Goal: Task Accomplishment & Management: Manage account settings

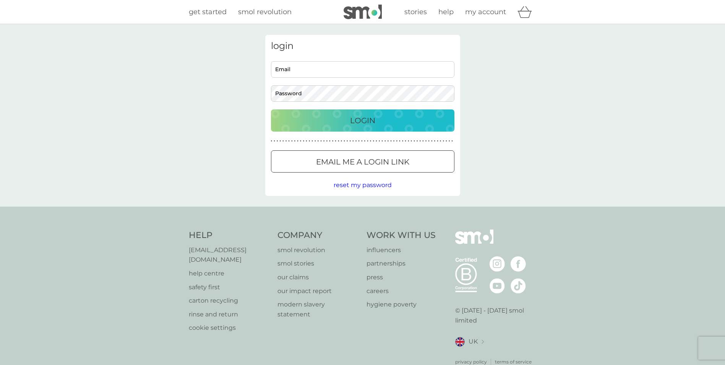
type input "jacquelinewatts442@gmail.com"
click at [373, 117] on p "Login" at bounding box center [362, 120] width 25 height 12
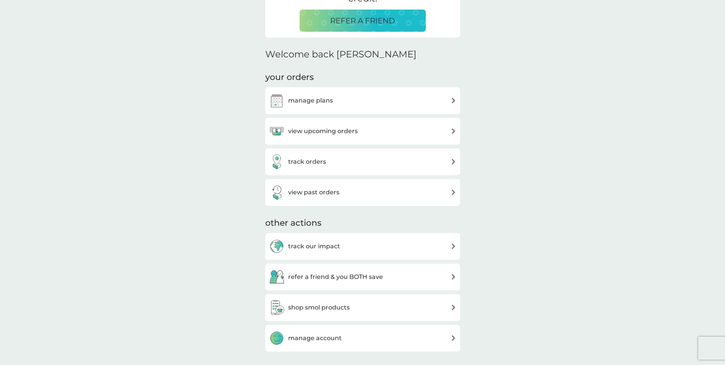
scroll to position [191, 0]
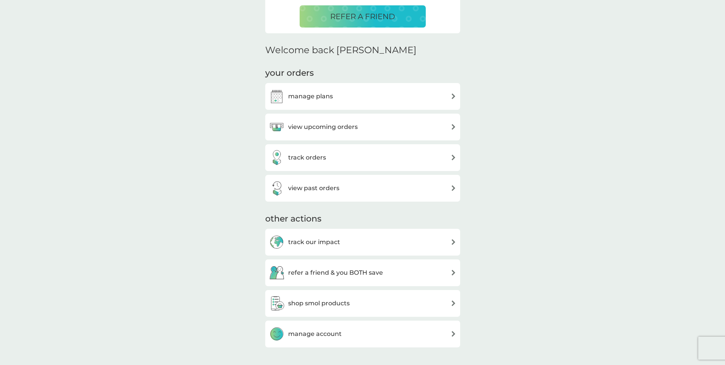
click at [452, 128] on img at bounding box center [454, 127] width 6 height 6
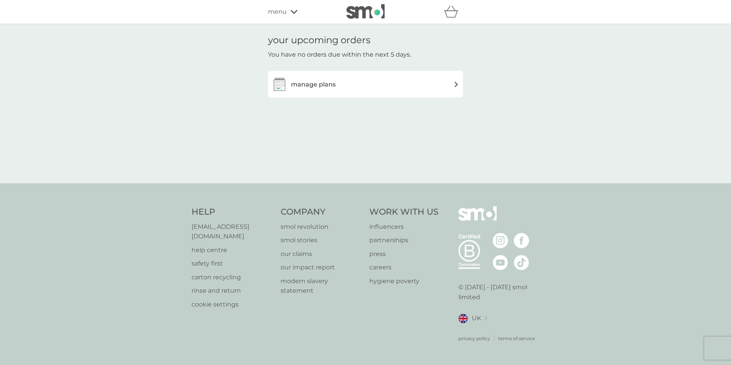
click at [457, 82] on img at bounding box center [456, 84] width 6 height 6
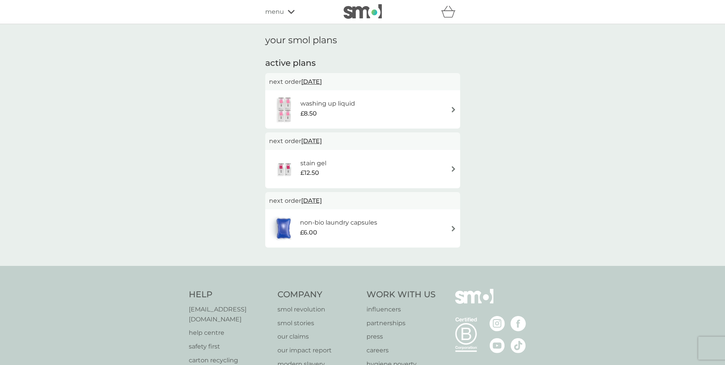
click at [321, 78] on span "9 Oct 2025" at bounding box center [311, 81] width 21 height 15
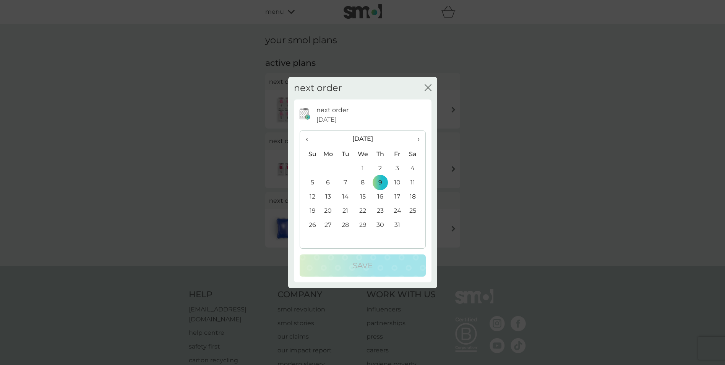
click at [307, 141] on span "‹" at bounding box center [310, 139] width 8 height 16
click at [326, 224] on td "29" at bounding box center [328, 225] width 18 height 14
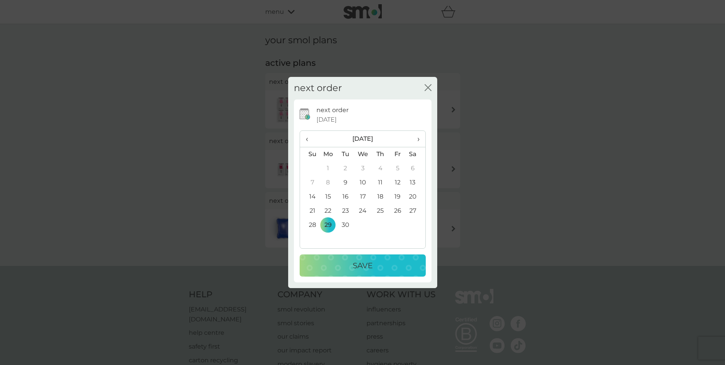
click at [360, 268] on p "Save" at bounding box center [363, 265] width 20 height 12
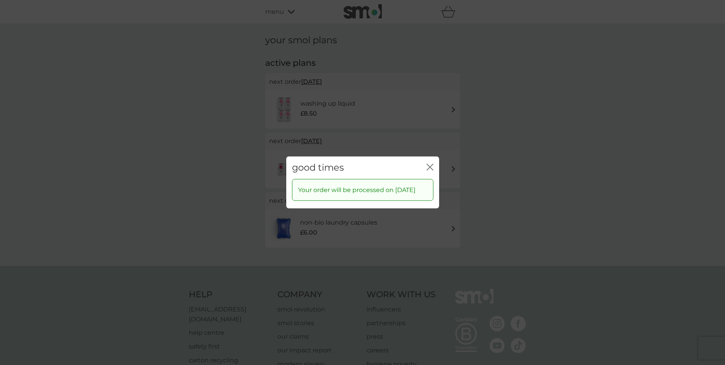
click at [433, 164] on icon "close" at bounding box center [429, 167] width 7 height 7
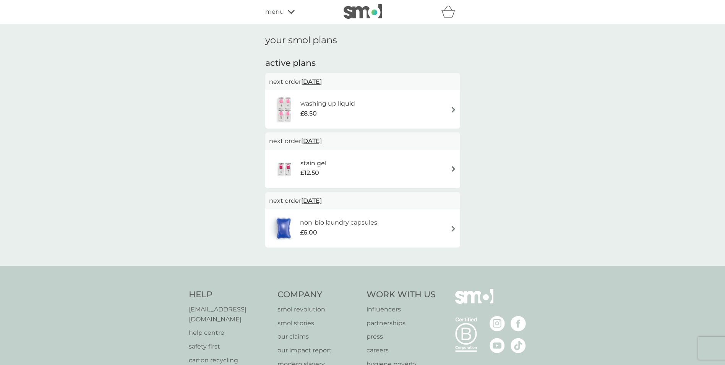
click at [291, 10] on icon at bounding box center [291, 12] width 7 height 5
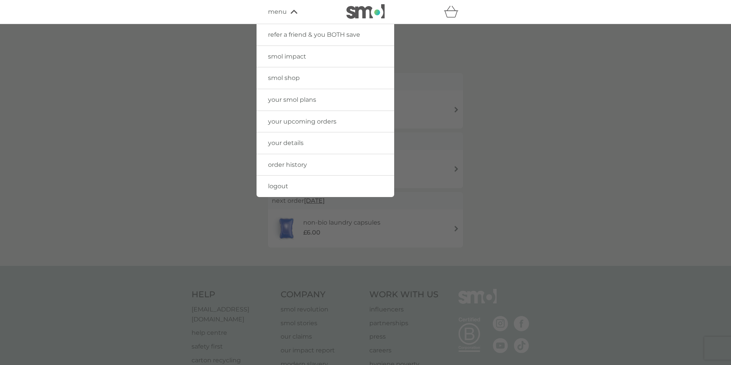
click at [275, 189] on span "logout" at bounding box center [278, 185] width 20 height 7
